Goal: Transaction & Acquisition: Purchase product/service

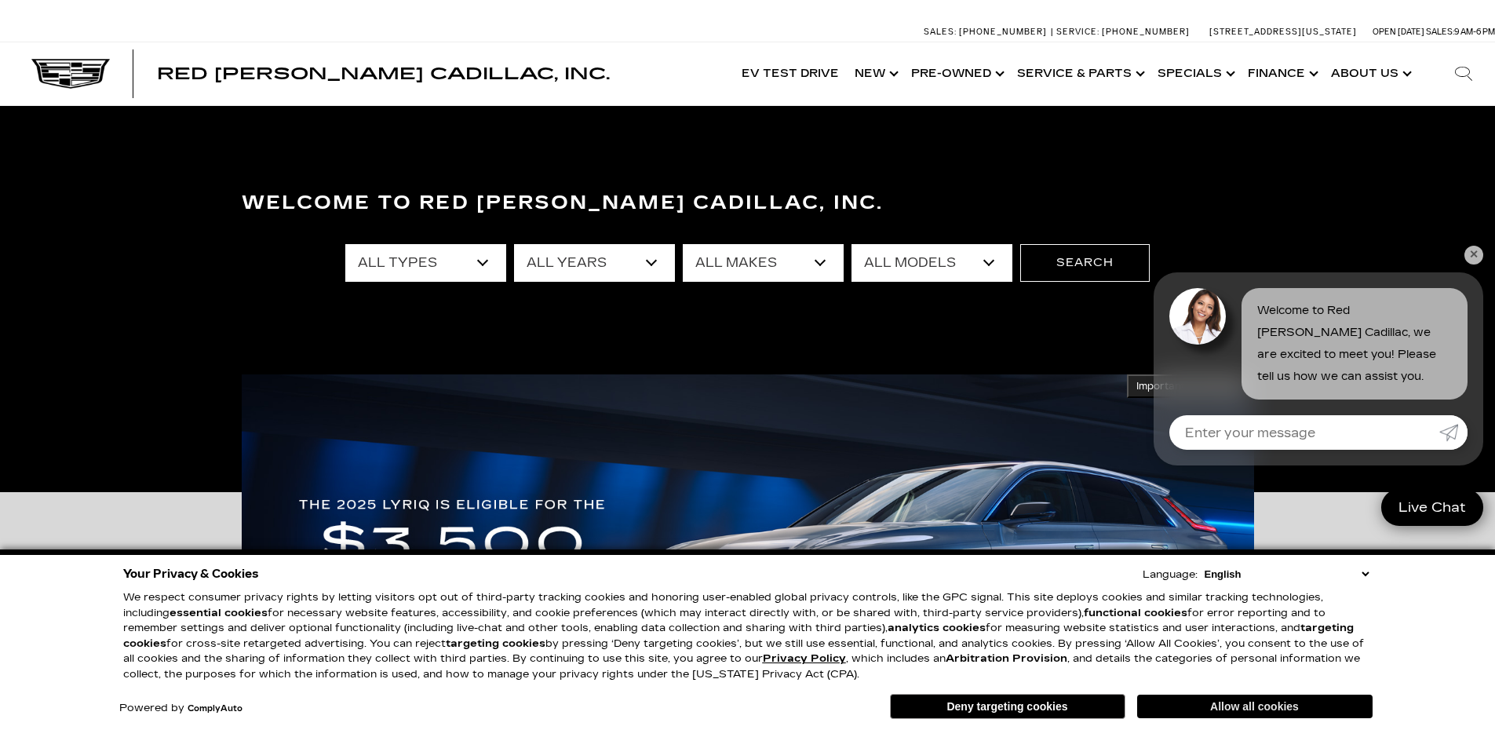
click at [1212, 709] on button "Allow all cookies" at bounding box center [1254, 707] width 235 height 24
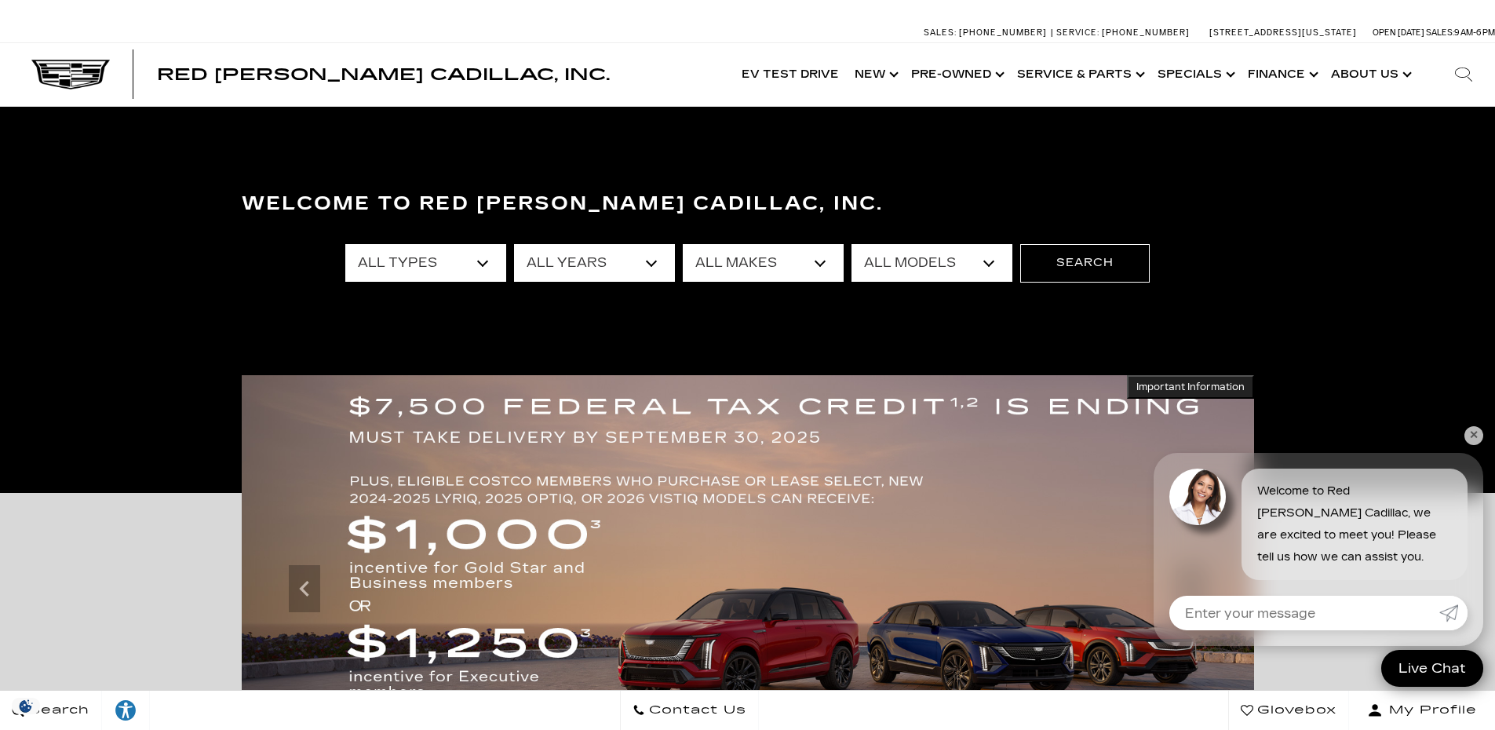
click at [768, 268] on select "All Makes Audi BMW Buick Cadillac Chevrolet Dodge Ford Honda Jeep Land Rover Le…" at bounding box center [763, 263] width 161 height 38
select select "Cadillac"
click at [683, 244] on select "All Makes Audi BMW Buick Cadillac Chevrolet Dodge Ford Honda Jeep Land Rover Le…" at bounding box center [763, 263] width 161 height 38
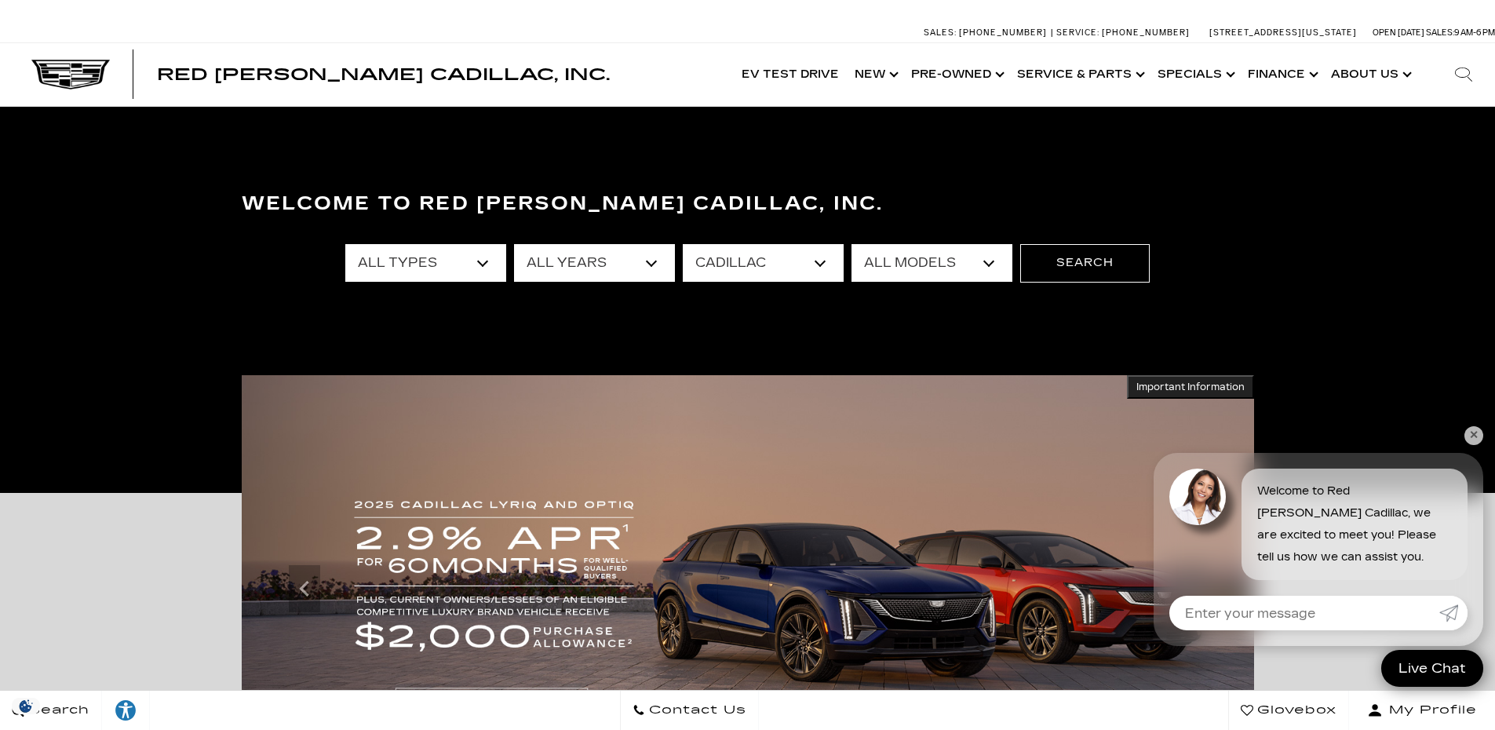
click at [906, 261] on select "All Models CT4 CT5 DTS Escalade Escalade ESV ESCALADE IQ ESCALADE IQL LYRIQ OPT…" at bounding box center [931, 263] width 161 height 38
select select "OPTIQ"
click at [851, 244] on select "All Models CT4 CT5 DTS Escalade Escalade ESV ESCALADE IQ ESCALADE IQL LYRIQ OPT…" at bounding box center [931, 263] width 161 height 38
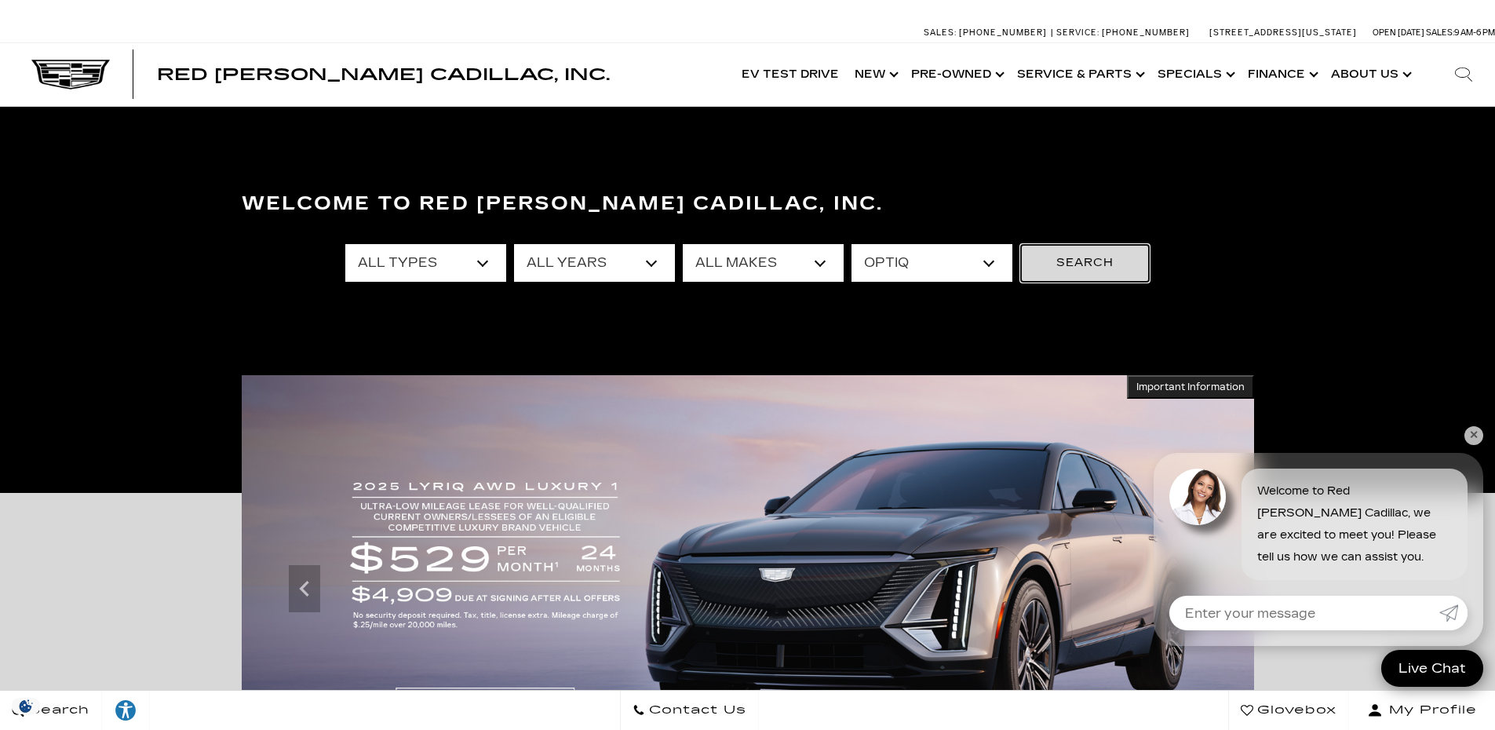
click at [1088, 263] on button "Search" at bounding box center [1084, 263] width 129 height 38
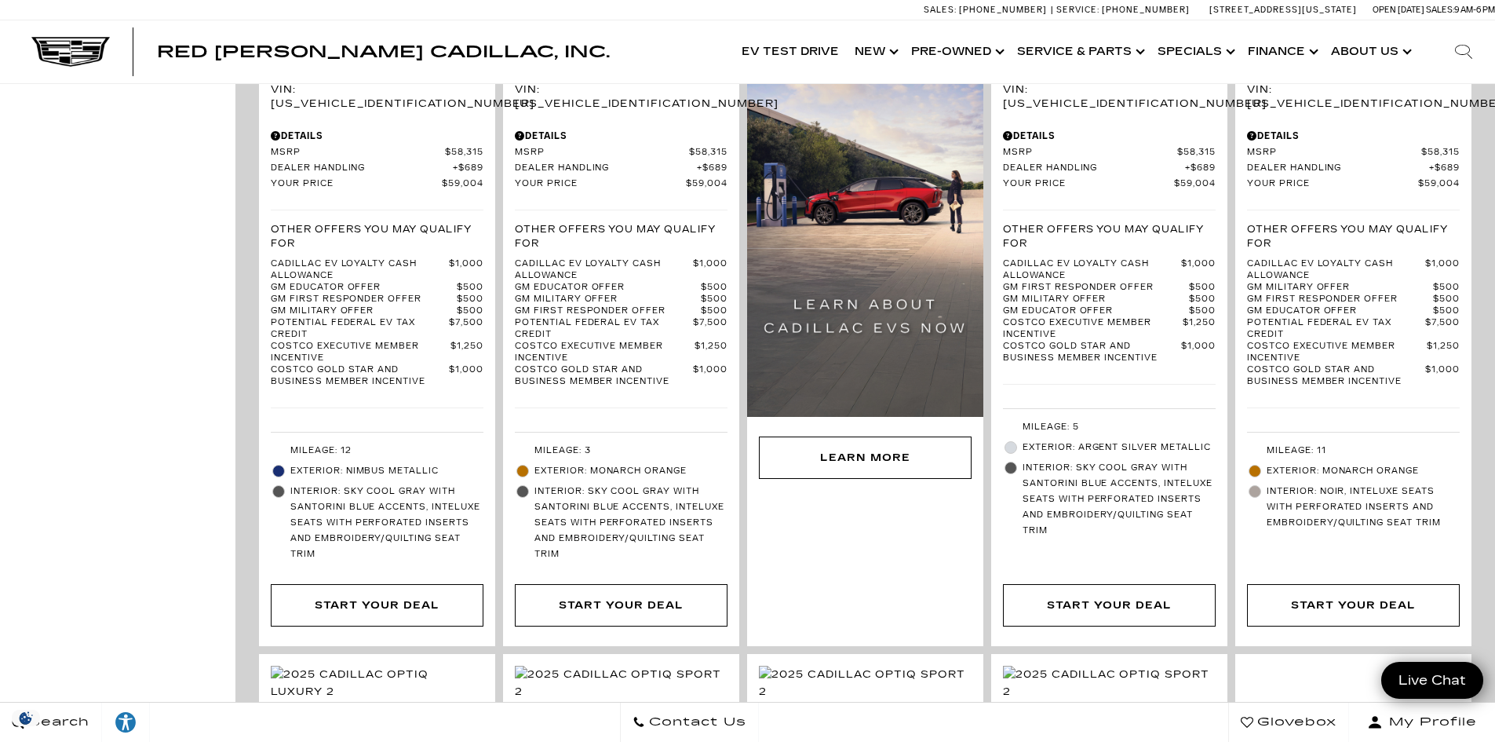
scroll to position [942, 0]
